Goal: Find specific page/section: Find specific page/section

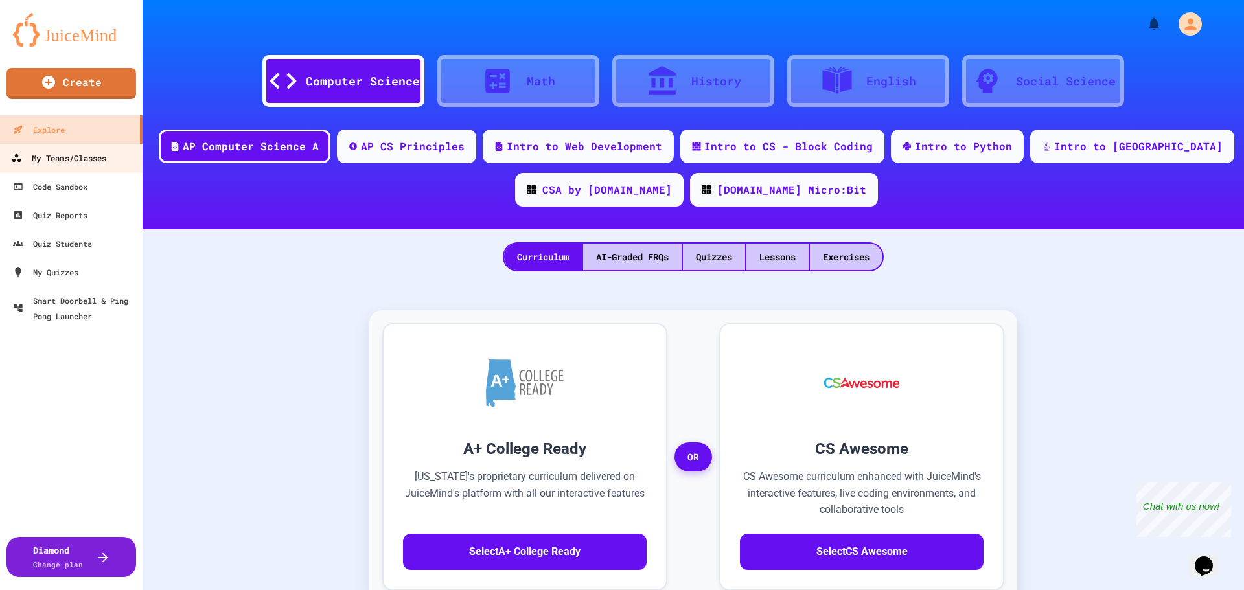
click at [92, 150] on div "My Teams/Classes" at bounding box center [58, 158] width 95 height 16
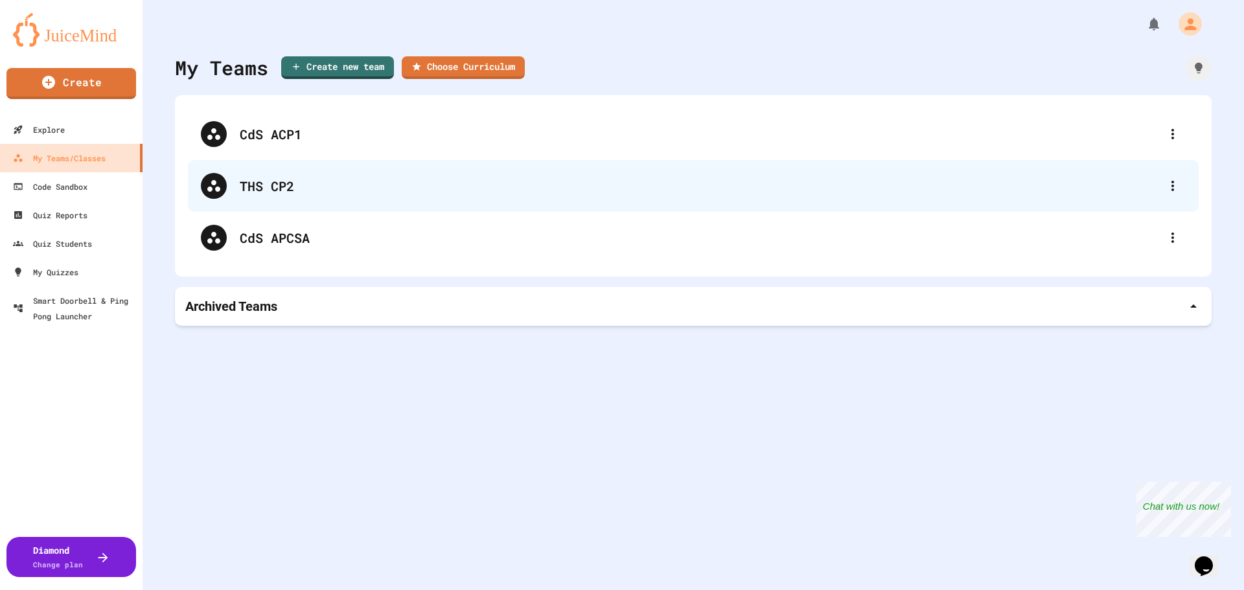
click at [359, 197] on div "THS CP2" at bounding box center [693, 186] width 1010 height 52
